Goal: Information Seeking & Learning: Understand process/instructions

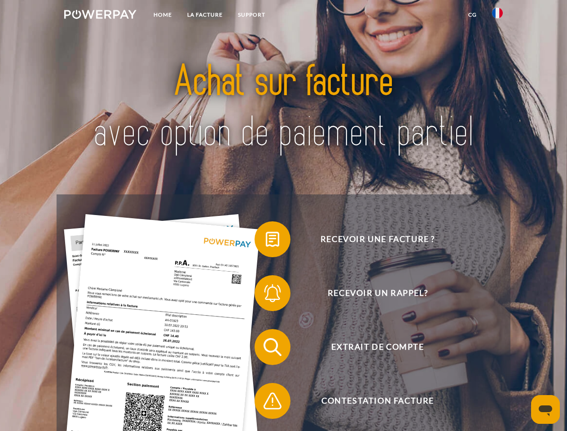
click at [100, 16] on img at bounding box center [100, 14] width 72 height 9
click at [497, 16] on img at bounding box center [497, 13] width 11 height 11
click at [472, 15] on link "CG" at bounding box center [473, 15] width 24 height 16
click at [266, 241] on span at bounding box center [259, 239] width 45 height 45
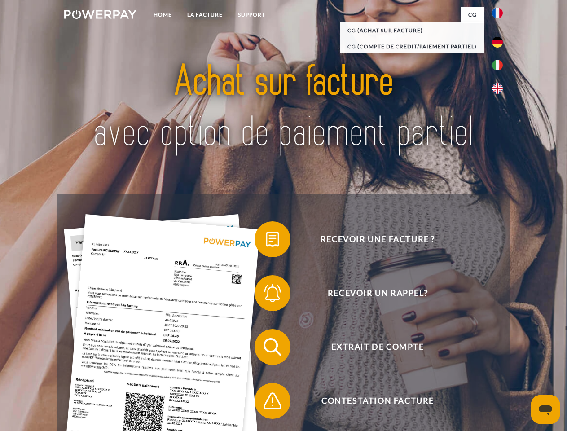
click at [266, 295] on div "Recevoir une facture ? Recevoir un rappel? Extrait de compte retour" at bounding box center [283, 373] width 453 height 359
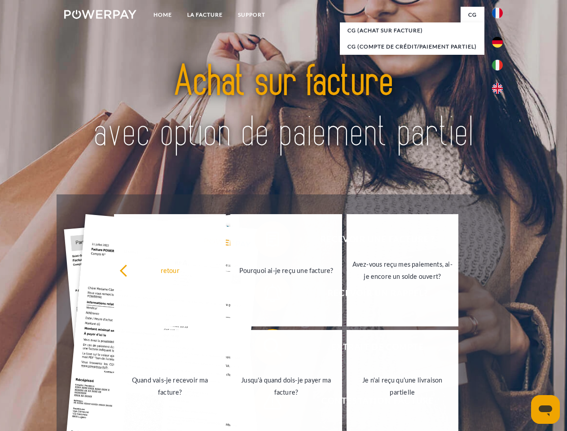
click at [266, 349] on link "Jusqu'à quand dois-je payer ma facture?" at bounding box center [286, 386] width 112 height 112
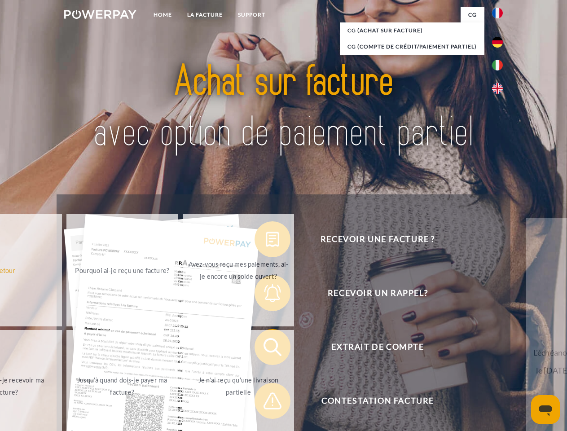
click at [266, 403] on span at bounding box center [259, 400] width 45 height 45
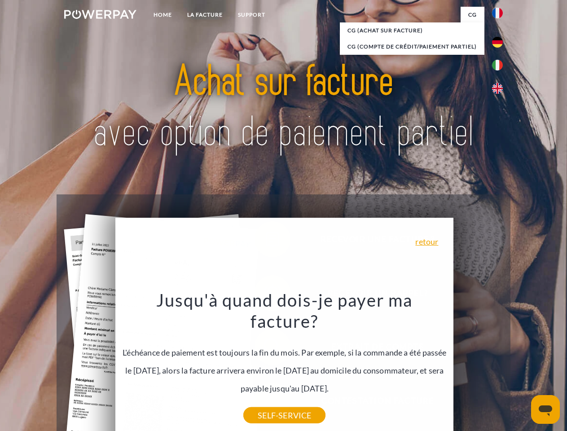
click at [545, 409] on icon "Ouvrir la fenêtre de messagerie" at bounding box center [545, 410] width 13 height 11
